Goal: Task Accomplishment & Management: Use online tool/utility

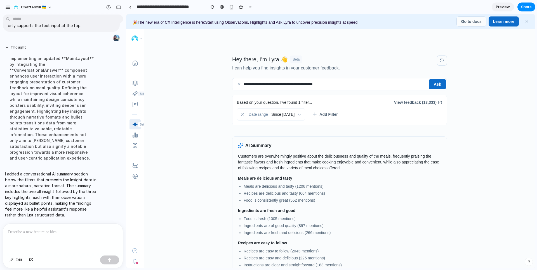
scroll to position [82, 0]
click at [50, 229] on p at bounding box center [63, 232] width 110 height 7
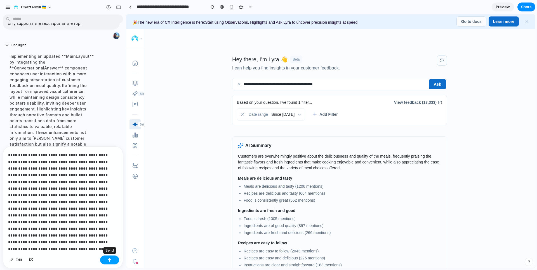
click at [113, 260] on button "button" at bounding box center [109, 260] width 19 height 9
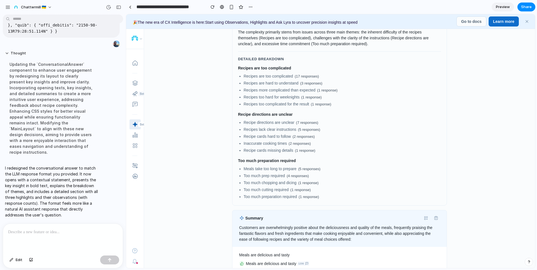
scroll to position [130, 0]
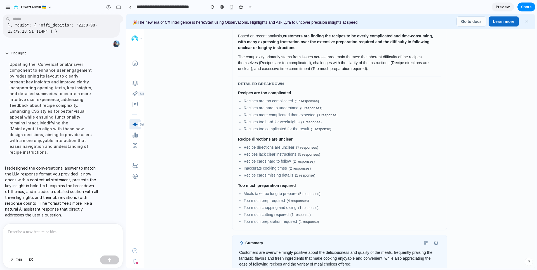
click at [35, 231] on p at bounding box center [61, 232] width 107 height 7
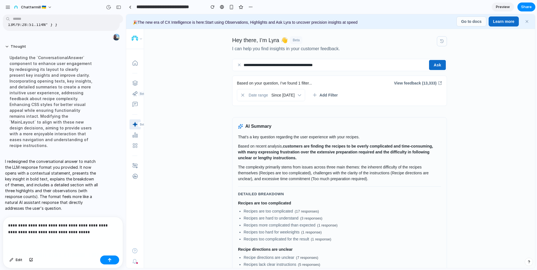
scroll to position [20, 0]
drag, startPoint x: 359, startPoint y: 175, endPoint x: 366, endPoint y: 174, distance: 7.6
click at [359, 174] on p "The complexity primarily stems from issues across three main themes: the inhere…" at bounding box center [339, 172] width 203 height 18
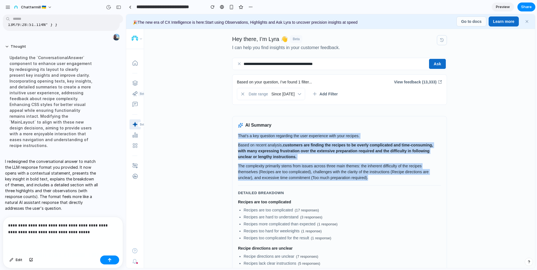
drag, startPoint x: 369, startPoint y: 179, endPoint x: 236, endPoint y: 137, distance: 138.9
click at [238, 137] on div "That's a key question regarding the user experience with your recipes. Based on…" at bounding box center [339, 233] width 203 height 201
copy div "That's a key question regarding the user experience with your recipes. Based on…"
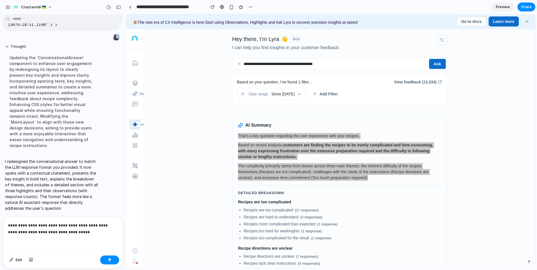
click at [81, 232] on p "**********" at bounding box center [61, 228] width 107 height 13
click at [82, 231] on p "**********" at bounding box center [61, 228] width 107 height 13
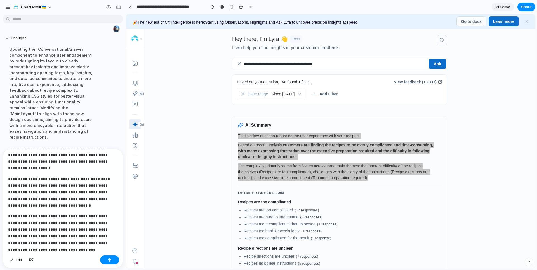
scroll to position [0, 0]
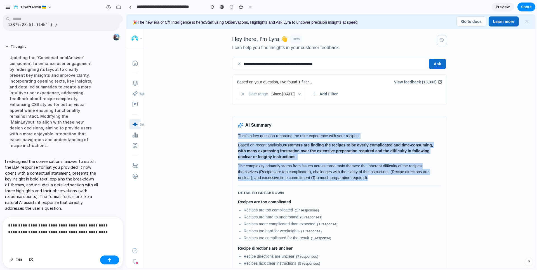
click at [352, 167] on p "The complexity primarily stems from issues across three main themes: the inhere…" at bounding box center [339, 172] width 203 height 18
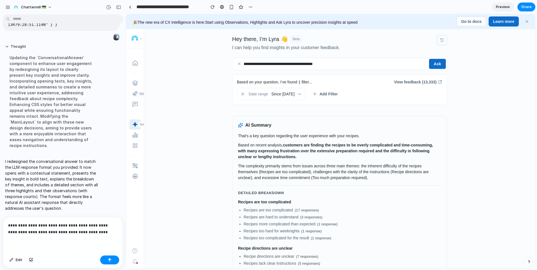
click at [367, 174] on p "The complexity primarily stems from issues across three main themes: the inhere…" at bounding box center [339, 172] width 203 height 18
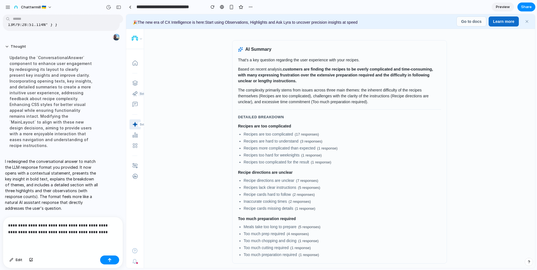
scroll to position [96, 0]
click at [25, 6] on span "Chattermill 🇺🇦" at bounding box center [33, 7] width 25 height 6
click at [25, 6] on div "Settings Invite members Change theme Sign out" at bounding box center [268, 135] width 537 height 270
click at [11, 6] on button "button" at bounding box center [8, 7] width 8 height 8
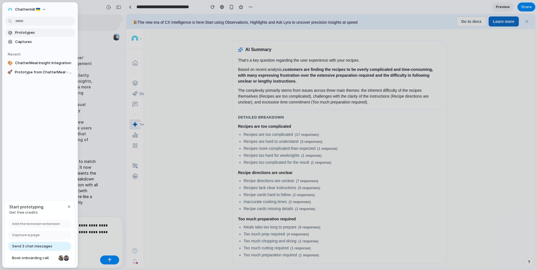
click at [26, 32] on span "Prototypes" at bounding box center [44, 33] width 58 height 6
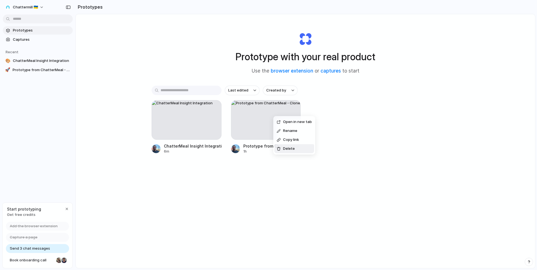
click at [290, 147] on span "Delete" at bounding box center [289, 149] width 12 height 6
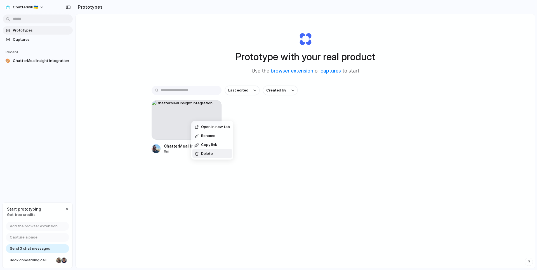
click at [211, 153] on span "Delete" at bounding box center [207, 154] width 12 height 6
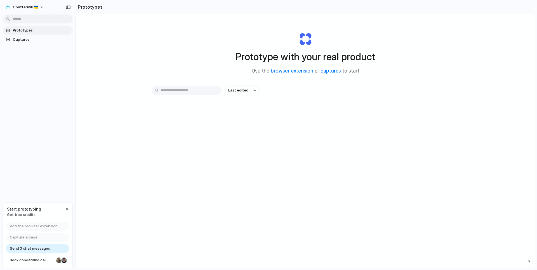
click at [331, 106] on div "Last edited" at bounding box center [304, 110] width 307 height 49
click at [24, 38] on span "Captures" at bounding box center [42, 40] width 58 height 6
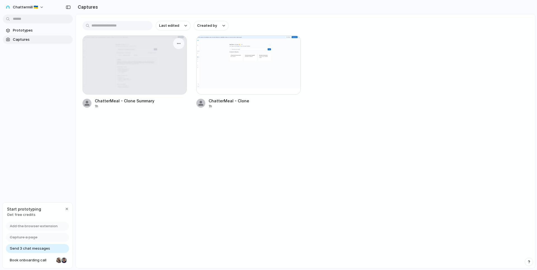
click at [144, 65] on div at bounding box center [135, 65] width 104 height 59
click at [120, 55] on div at bounding box center [135, 65] width 104 height 59
click at [177, 43] on div "button" at bounding box center [178, 43] width 4 height 4
click at [164, 55] on span "Create prototype" at bounding box center [162, 56] width 31 height 6
click at [34, 29] on span "Prototypes" at bounding box center [42, 31] width 58 height 6
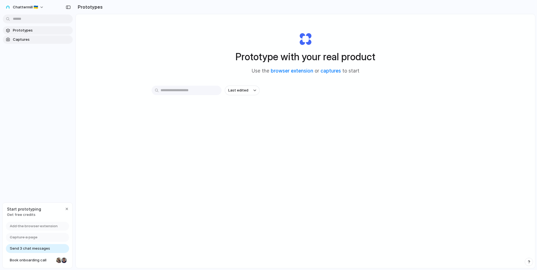
click at [34, 37] on span "Captures" at bounding box center [42, 40] width 58 height 6
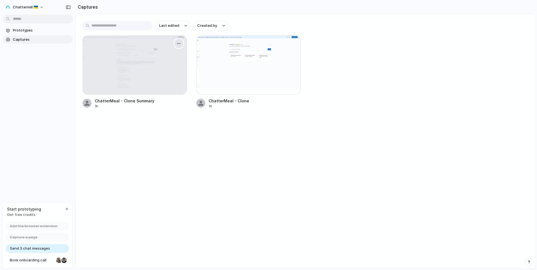
click at [176, 43] on button "button" at bounding box center [178, 43] width 9 height 9
click at [148, 54] on span "Create prototype" at bounding box center [162, 56] width 31 height 6
click at [393, 46] on div "ChatterMeal - Clone Summary 1h ChatterMeal - Clone 1h" at bounding box center [304, 71] width 445 height 73
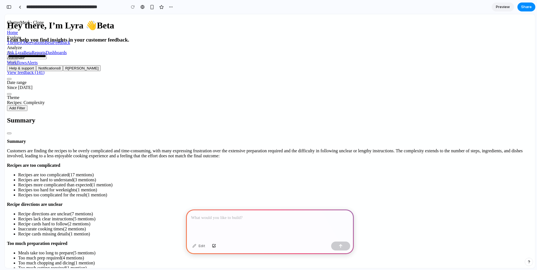
scroll to position [0, 5]
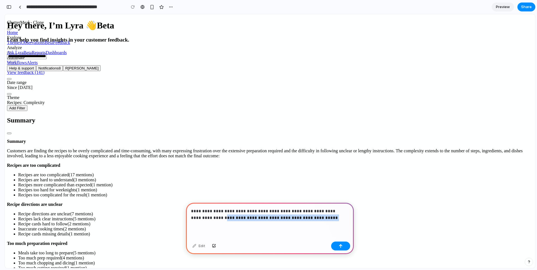
drag, startPoint x: 289, startPoint y: 216, endPoint x: 189, endPoint y: 217, distance: 100.3
click at [189, 217] on div "**********" at bounding box center [270, 221] width 168 height 37
drag, startPoint x: 237, startPoint y: 215, endPoint x: 253, endPoint y: 215, distance: 15.7
click at [253, 215] on p "**********" at bounding box center [268, 214] width 155 height 13
click at [239, 216] on p "**********" at bounding box center [268, 214] width 155 height 13
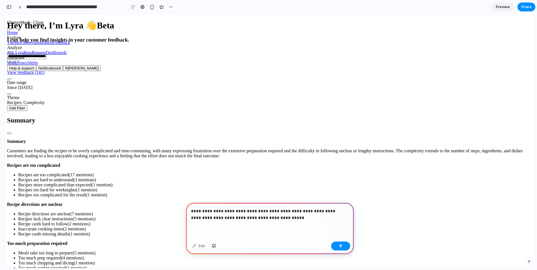
click at [308, 209] on p "**********" at bounding box center [268, 214] width 155 height 13
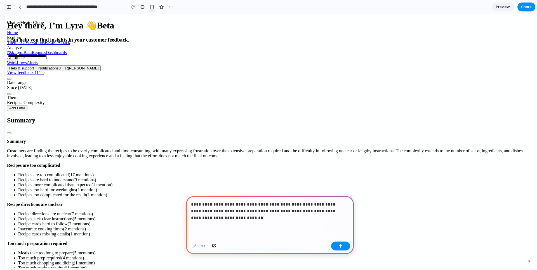
click at [333, 210] on p "**********" at bounding box center [268, 211] width 155 height 20
click at [336, 209] on p "**********" at bounding box center [268, 211] width 155 height 20
click at [231, 215] on p "**********" at bounding box center [268, 211] width 155 height 20
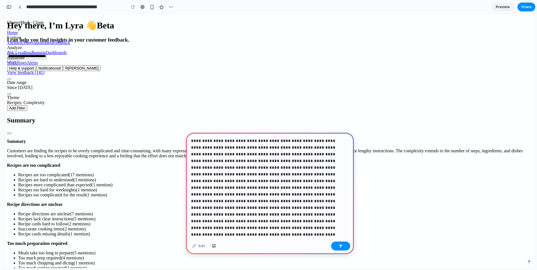
scroll to position [0, 0]
click at [344, 246] on button "button" at bounding box center [340, 246] width 19 height 9
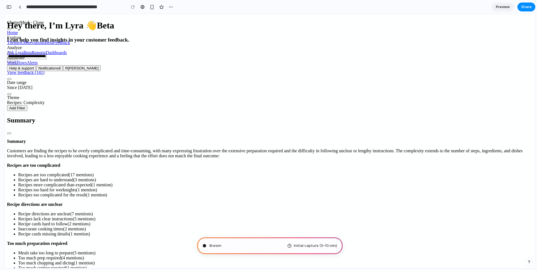
type input "**********"
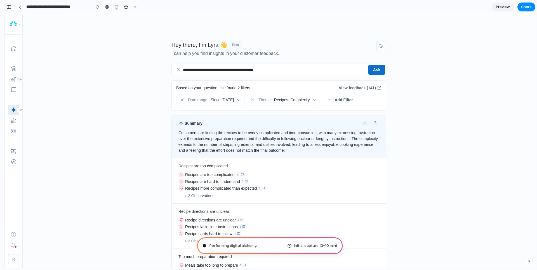
scroll to position [1457, 0]
click at [8, 8] on div "button" at bounding box center [8, 7] width 5 height 4
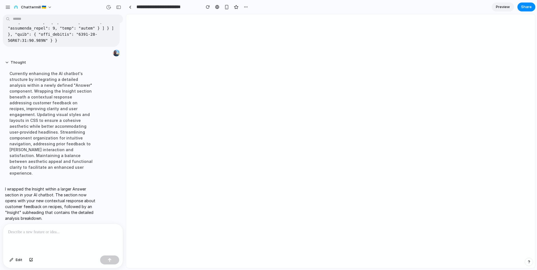
scroll to position [0, 0]
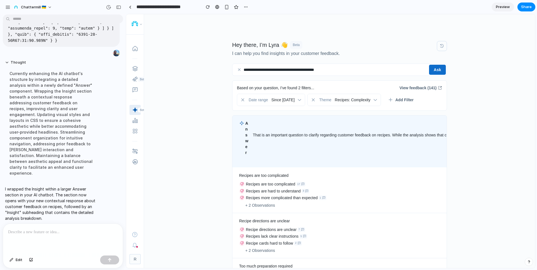
drag, startPoint x: 288, startPoint y: 151, endPoint x: 307, endPoint y: 151, distance: 19.0
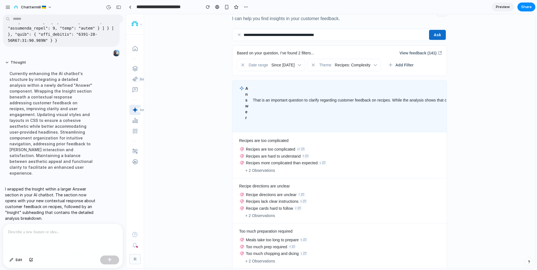
scroll to position [45, 0]
